Goal: Entertainment & Leisure: Consume media (video, audio)

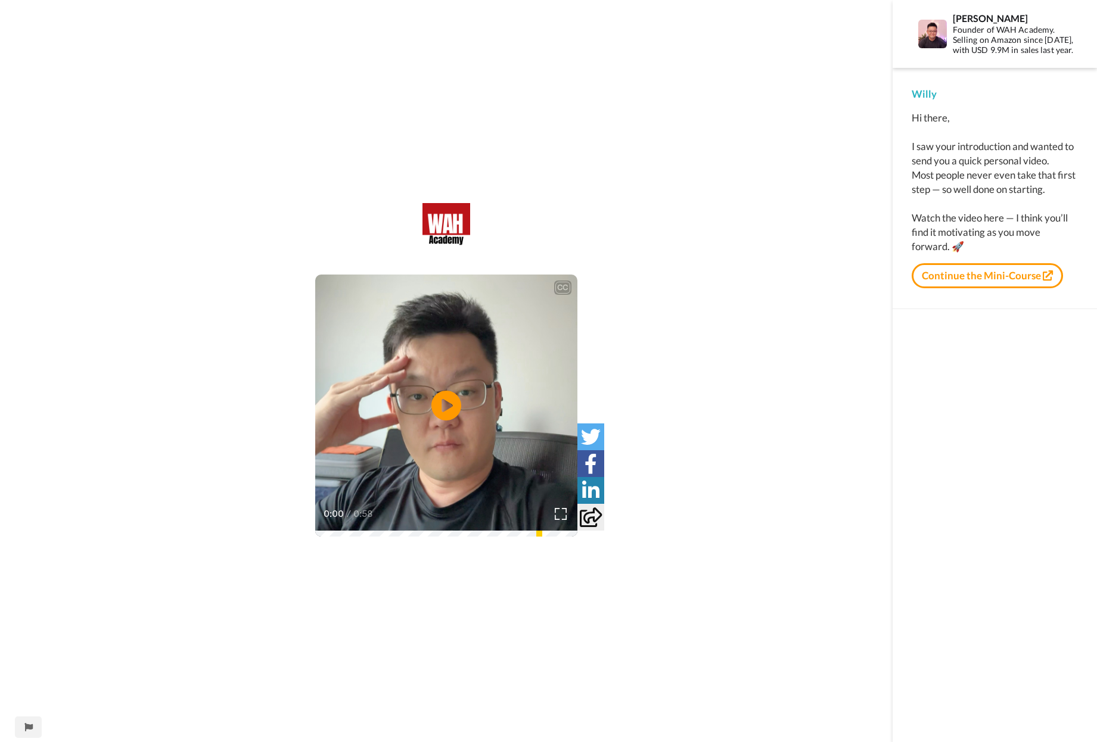
click at [499, 423] on video at bounding box center [446, 406] width 262 height 262
click at [558, 281] on div "CC" at bounding box center [562, 288] width 17 height 14
click at [565, 288] on div "CC" at bounding box center [562, 288] width 15 height 12
click at [589, 466] on icon at bounding box center [590, 464] width 13 height 20
click at [939, 31] on img at bounding box center [932, 34] width 29 height 29
